Goal: Task Accomplishment & Management: Use online tool/utility

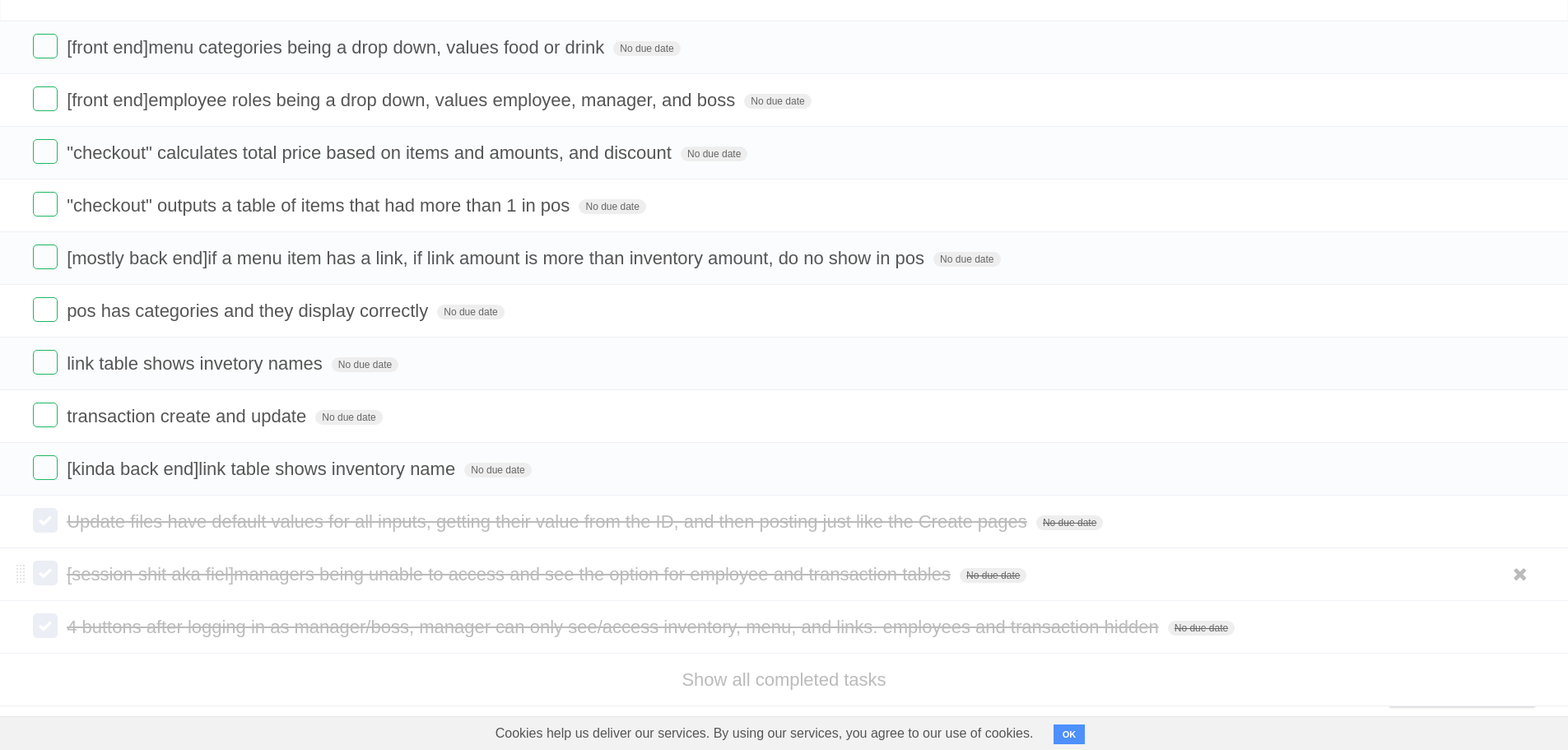
scroll to position [129, 0]
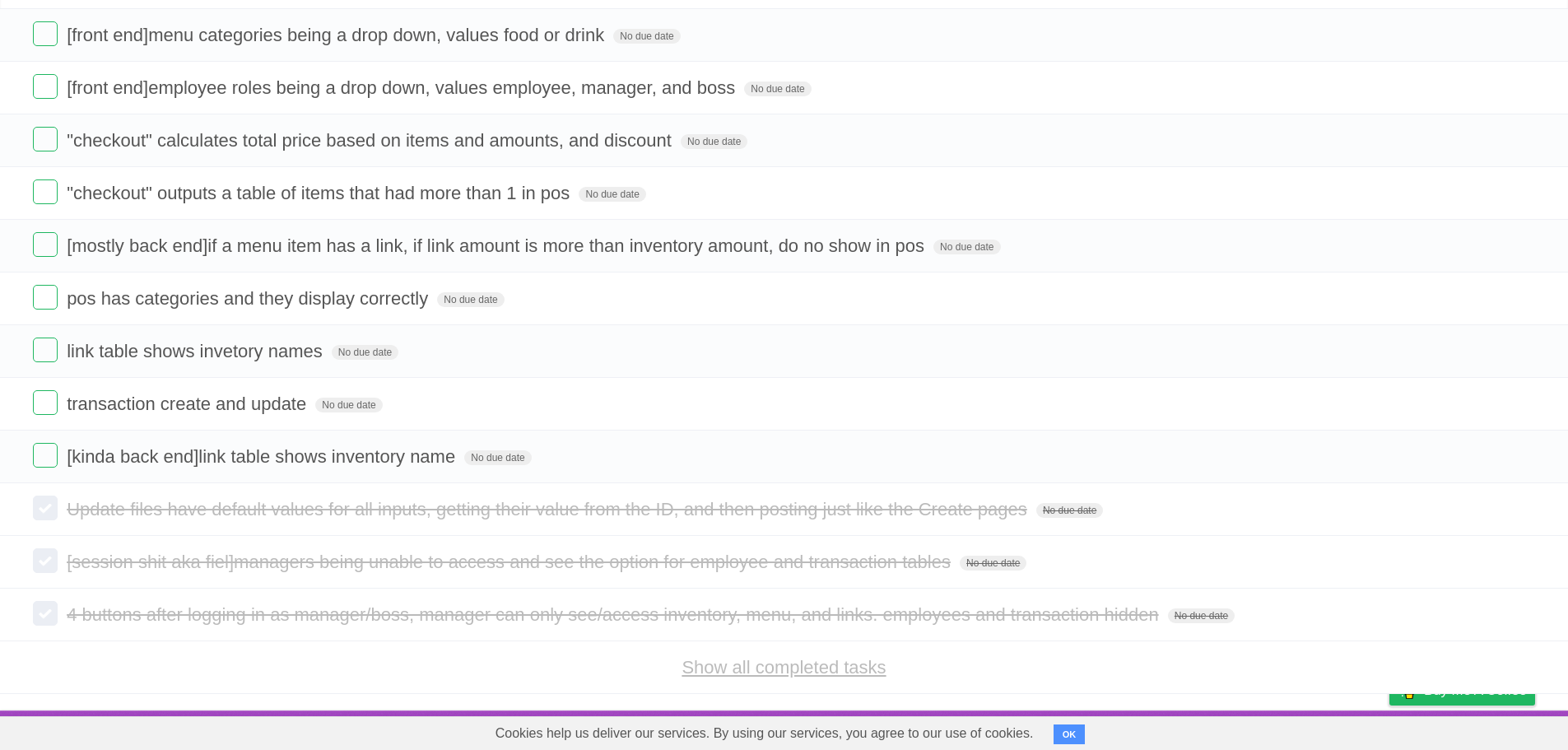
click at [806, 665] on link "Show all completed tasks" at bounding box center [784, 667] width 204 height 21
click at [804, 675] on link "Show all completed tasks" at bounding box center [784, 667] width 204 height 21
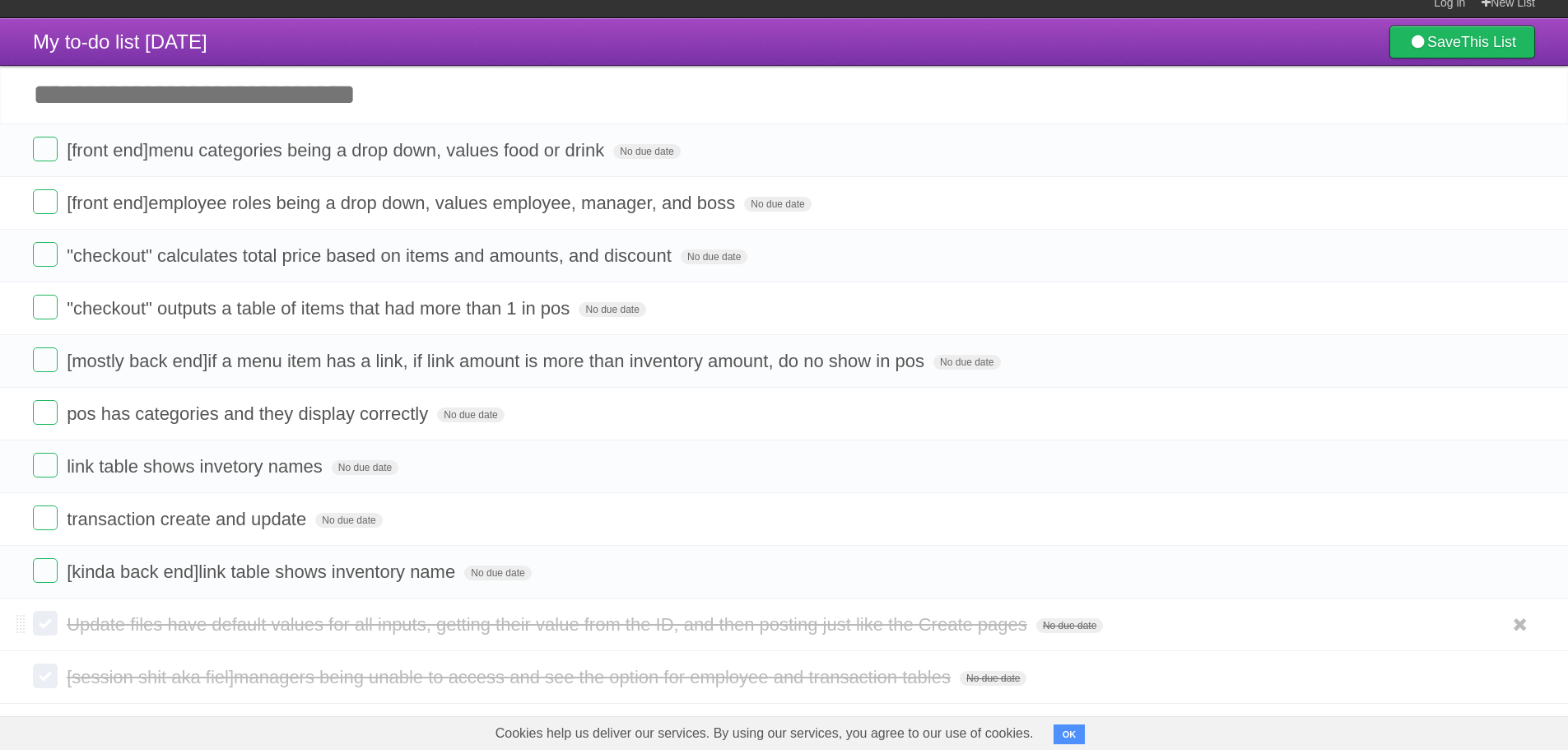
scroll to position [0, 0]
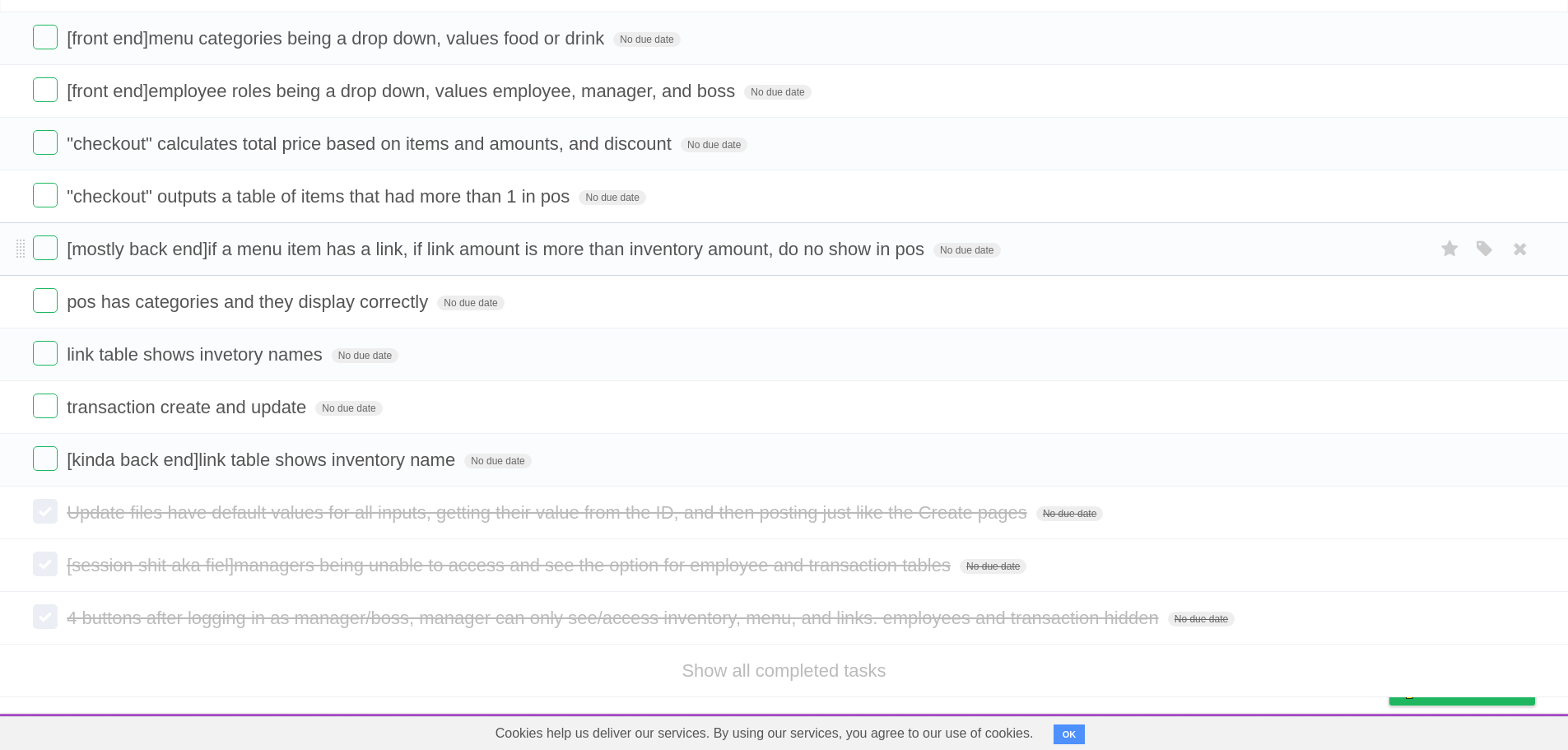
scroll to position [129, 0]
